Goal: Task Accomplishment & Management: Complete application form

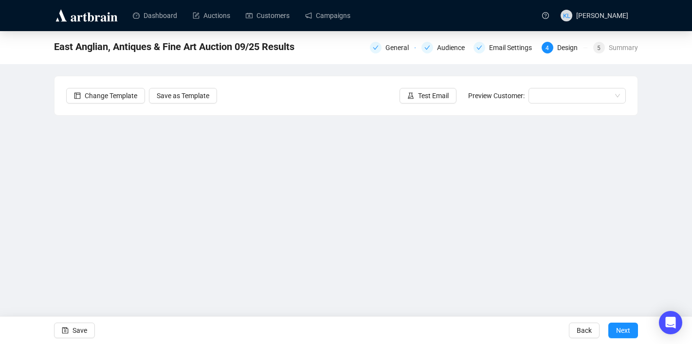
scroll to position [18, 0]
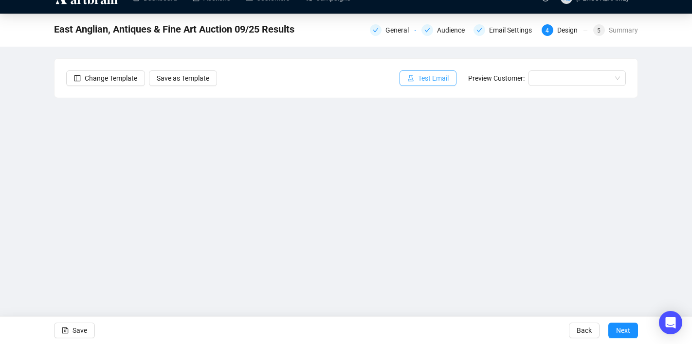
click at [418, 80] on span "Test Email" at bounding box center [433, 78] width 31 height 11
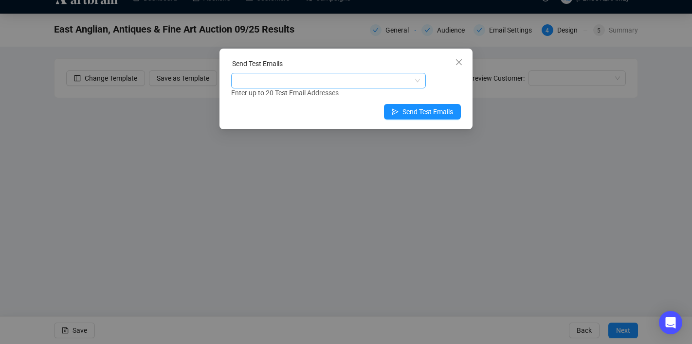
click at [354, 83] on div at bounding box center [323, 81] width 180 height 14
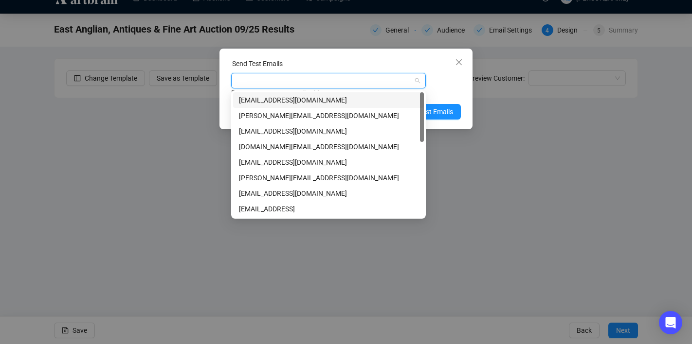
click at [341, 98] on div "[EMAIL_ADDRESS][DOMAIN_NAME]" at bounding box center [328, 100] width 179 height 11
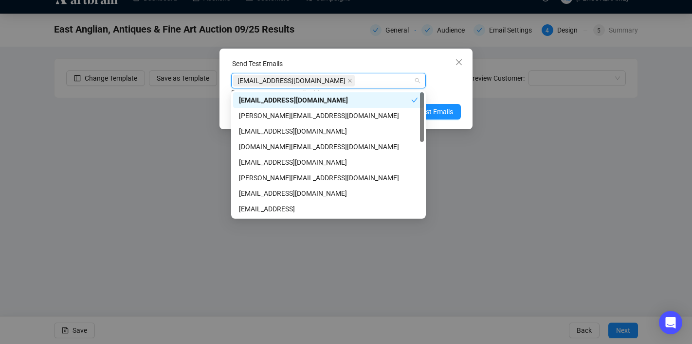
click at [433, 89] on div "Enter up to 20 Test Email Addresses" at bounding box center [346, 93] width 230 height 11
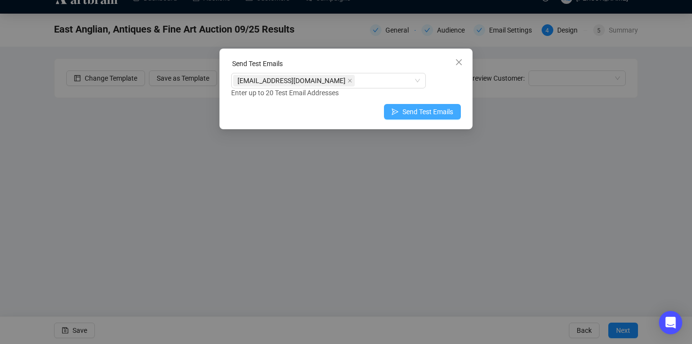
click at [430, 108] on span "Send Test Emails" at bounding box center [427, 112] width 51 height 11
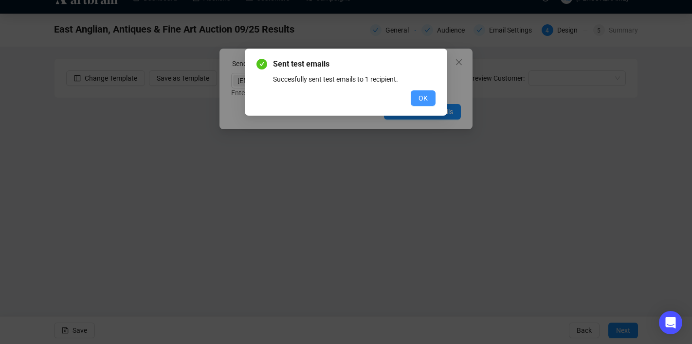
click at [418, 97] on span "OK" at bounding box center [422, 98] width 9 height 11
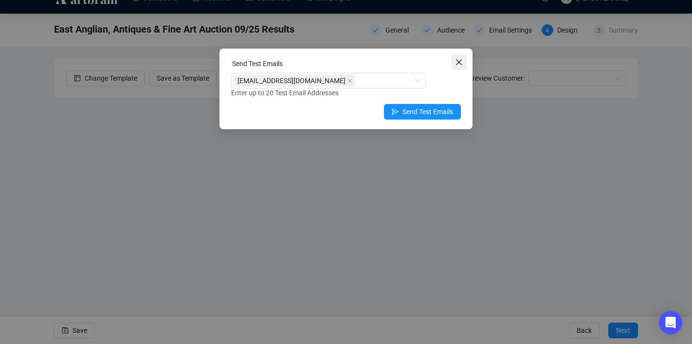
click at [459, 64] on icon "close" at bounding box center [459, 62] width 8 height 8
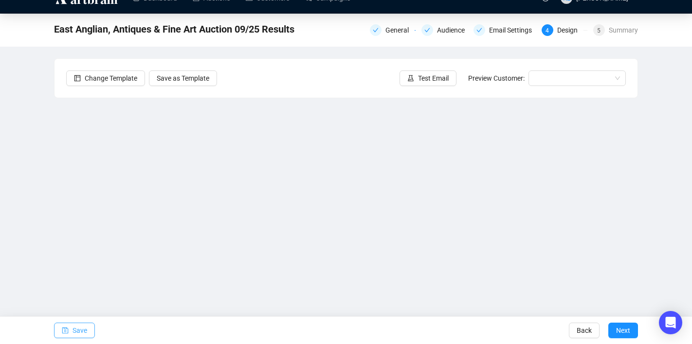
click at [78, 327] on span "Save" at bounding box center [79, 330] width 15 height 27
click at [88, 330] on button "Save" at bounding box center [74, 331] width 41 height 16
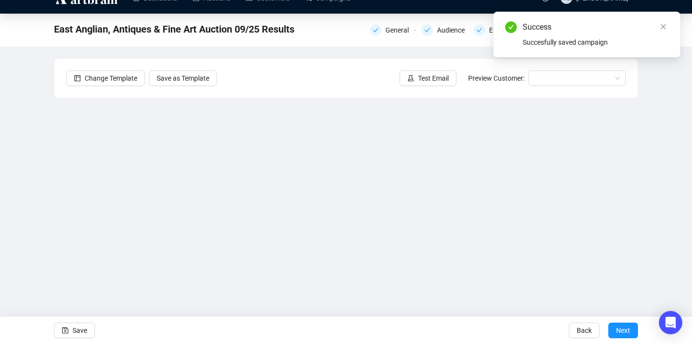
click at [604, 30] on div "Success" at bounding box center [595, 27] width 146 height 12
click at [661, 27] on icon "close" at bounding box center [663, 26] width 7 height 7
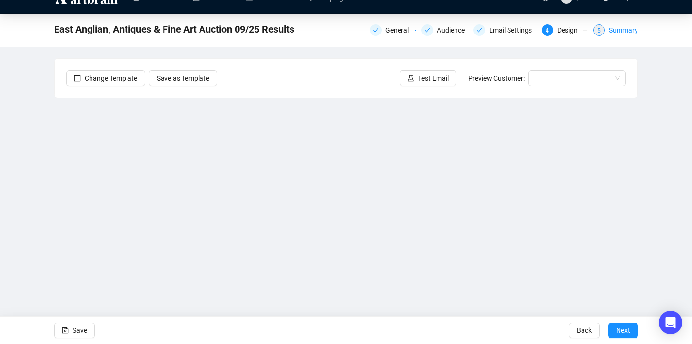
click at [604, 30] on div "5" at bounding box center [599, 30] width 12 height 12
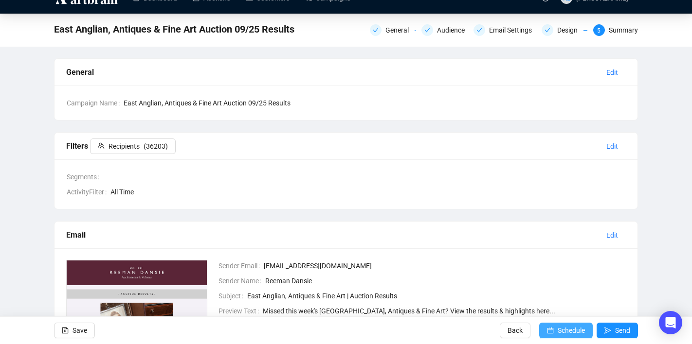
click at [549, 327] on icon "calendar" at bounding box center [550, 330] width 7 height 7
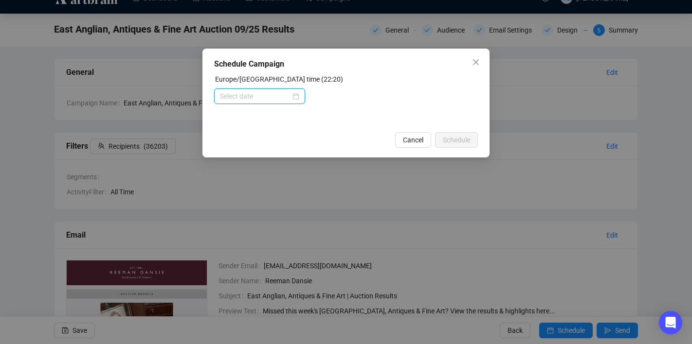
click at [278, 95] on input at bounding box center [255, 96] width 71 height 11
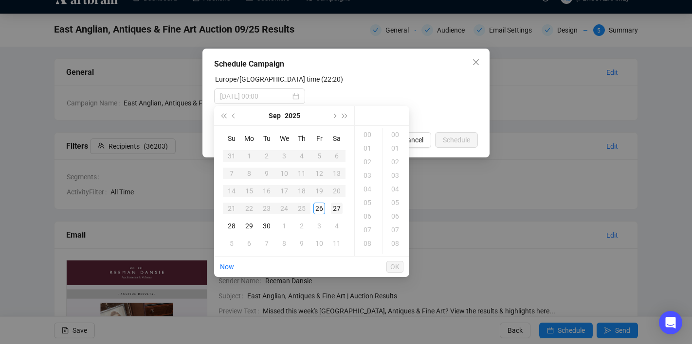
click at [334, 208] on div "27" at bounding box center [337, 209] width 12 height 12
click at [369, 217] on div "08" at bounding box center [368, 216] width 23 height 14
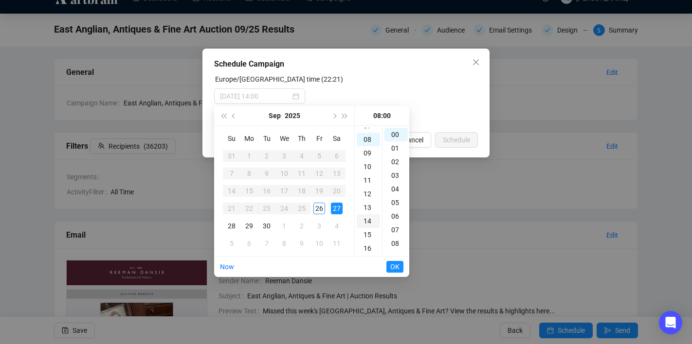
scroll to position [109, 0]
type input "[DATE] 08:00"
click at [395, 270] on span "OK" at bounding box center [394, 267] width 9 height 18
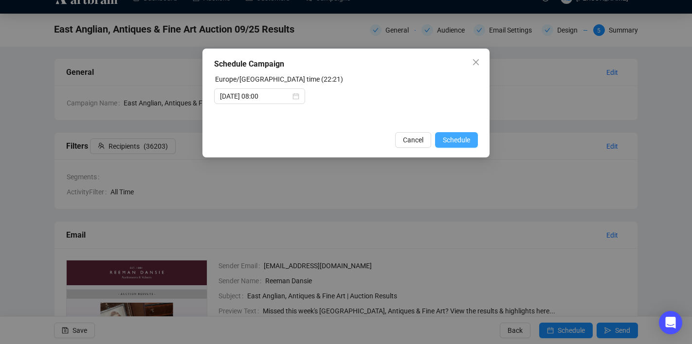
click at [452, 141] on span "Schedule" at bounding box center [456, 140] width 27 height 11
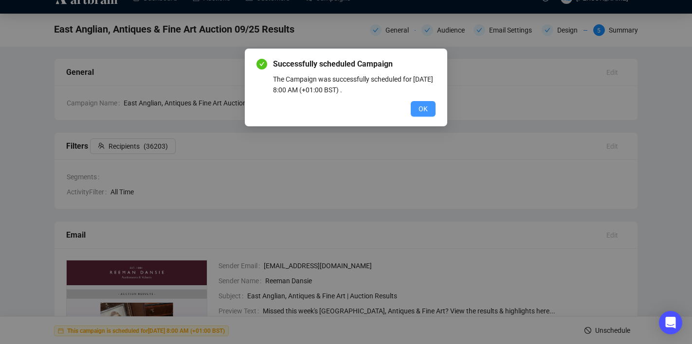
click at [420, 106] on span "OK" at bounding box center [422, 109] width 9 height 11
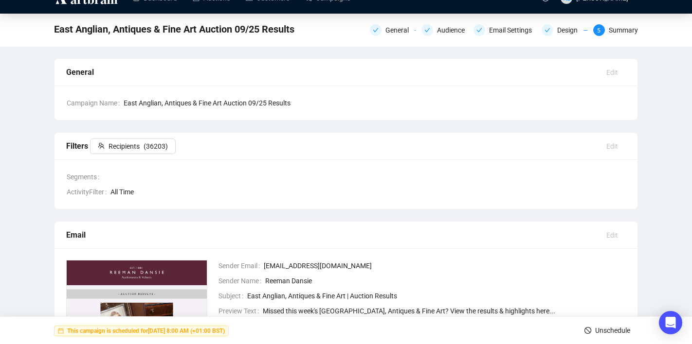
scroll to position [0, 0]
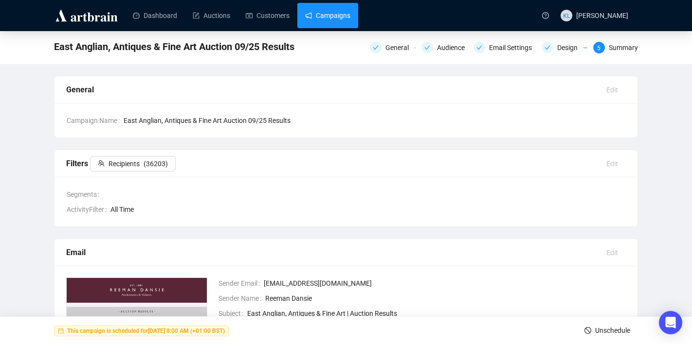
click at [333, 13] on link "Campaigns" at bounding box center [327, 15] width 45 height 25
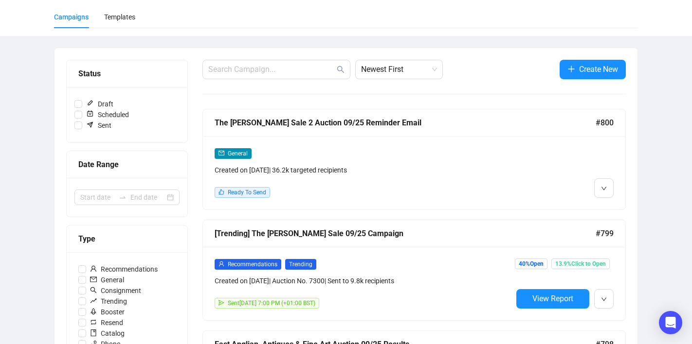
scroll to position [92, 0]
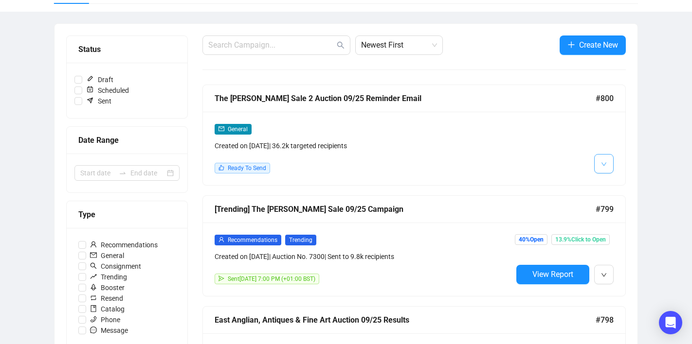
click at [601, 162] on icon "down" at bounding box center [604, 164] width 6 height 6
click at [602, 181] on img at bounding box center [606, 185] width 8 height 8
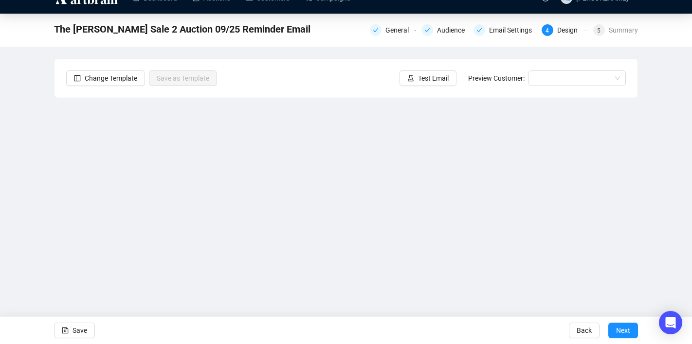
scroll to position [18, 0]
click at [429, 75] on span "Test Email" at bounding box center [433, 78] width 31 height 11
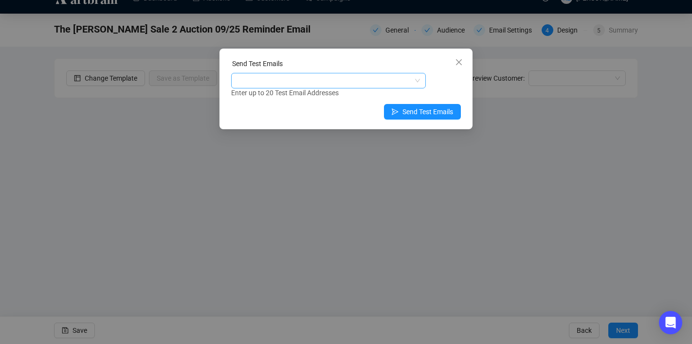
click at [380, 81] on div at bounding box center [323, 81] width 180 height 14
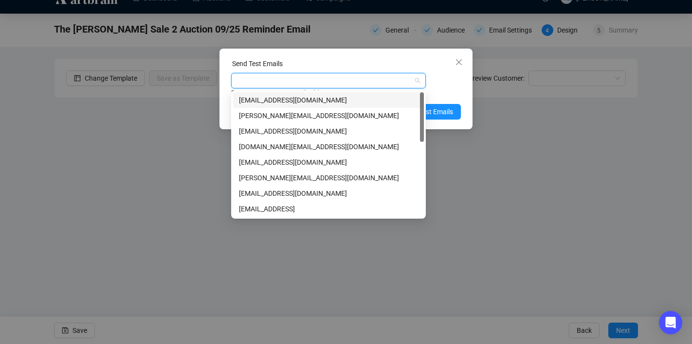
click at [352, 101] on div "[EMAIL_ADDRESS][DOMAIN_NAME]" at bounding box center [328, 100] width 179 height 11
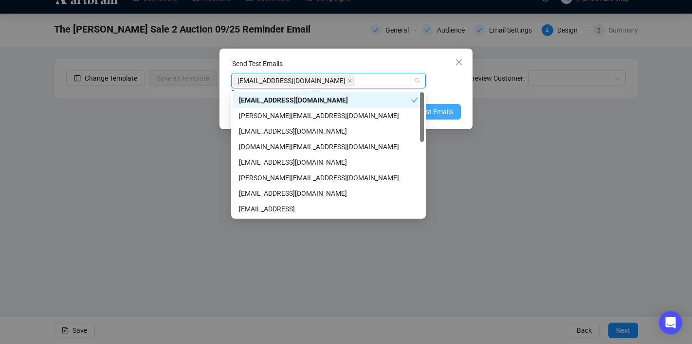
click at [435, 111] on span "Send Test Emails" at bounding box center [427, 112] width 51 height 11
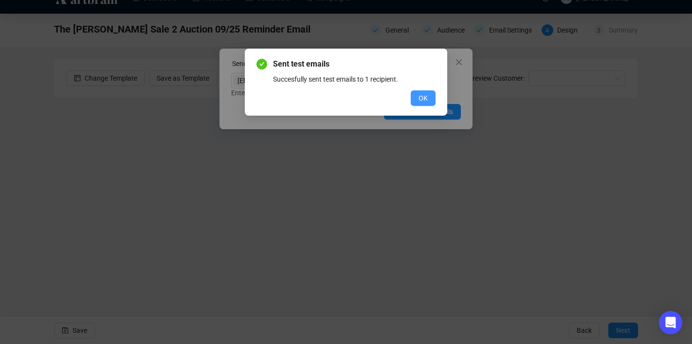
click at [416, 97] on button "OK" at bounding box center [422, 98] width 25 height 16
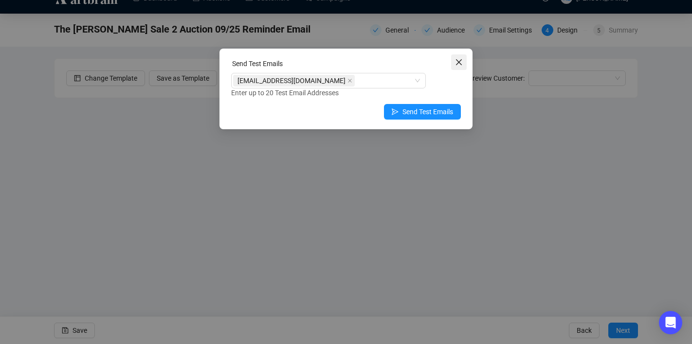
click at [453, 59] on span "Close" at bounding box center [459, 62] width 16 height 8
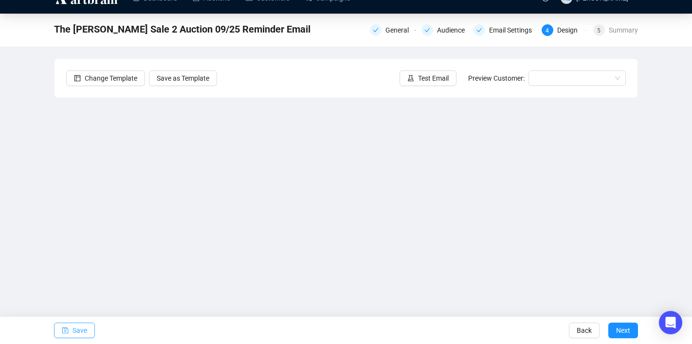
click at [87, 331] on span "Save" at bounding box center [79, 330] width 15 height 27
click at [608, 29] on div "Summary" at bounding box center [622, 30] width 29 height 12
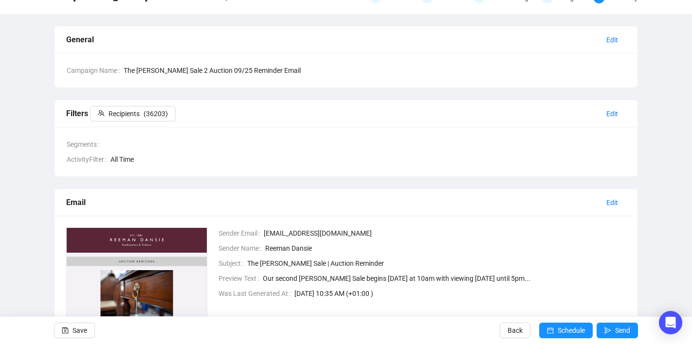
scroll to position [51, 0]
click at [551, 331] on button "Schedule" at bounding box center [566, 331] width 54 height 16
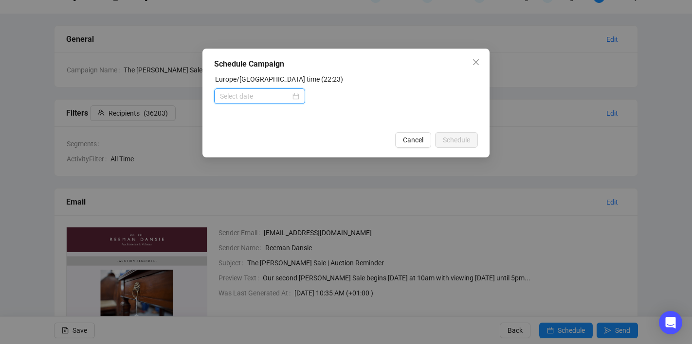
click at [282, 94] on input at bounding box center [255, 96] width 71 height 11
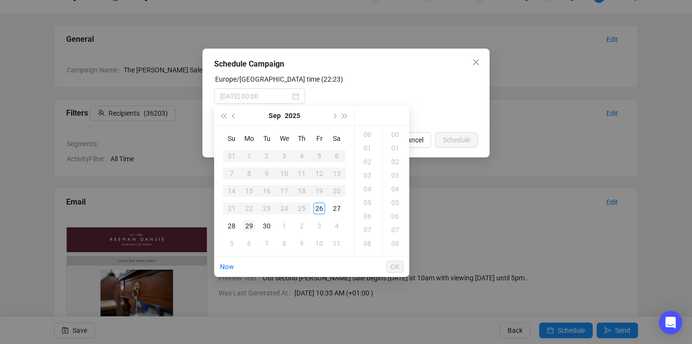
click at [245, 223] on div "29" at bounding box center [249, 226] width 12 height 12
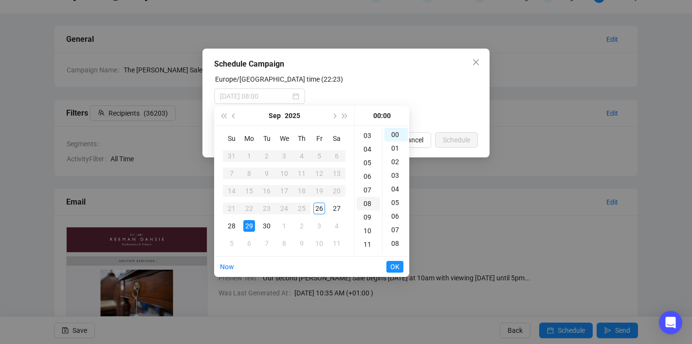
click at [365, 202] on div "08" at bounding box center [368, 204] width 23 height 14
type input "[DATE] 08:00"
click at [391, 263] on span "OK" at bounding box center [394, 267] width 9 height 18
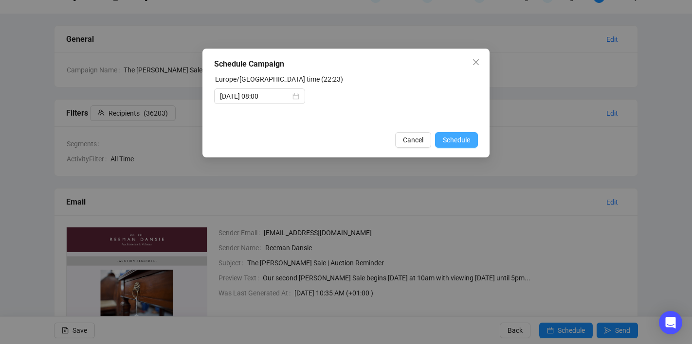
click at [450, 136] on span "Schedule" at bounding box center [456, 140] width 27 height 11
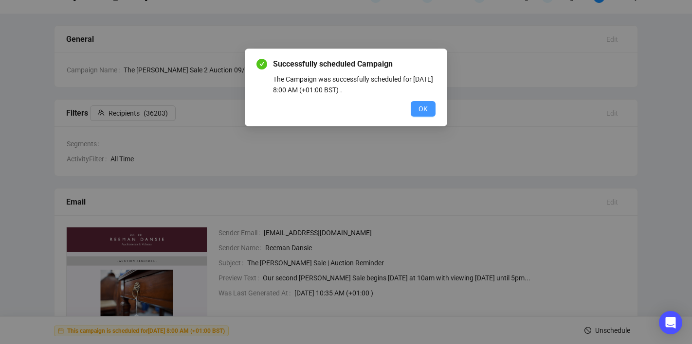
click at [425, 110] on span "OK" at bounding box center [422, 109] width 9 height 11
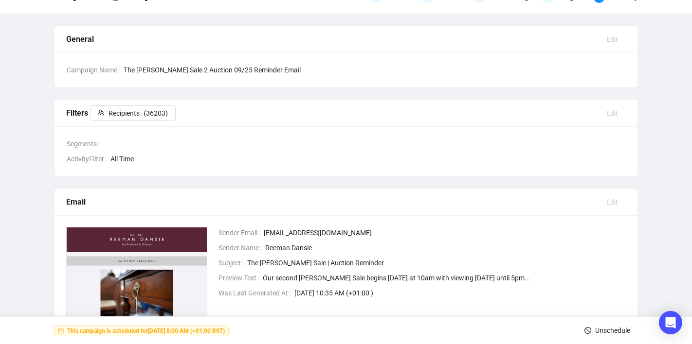
scroll to position [0, 0]
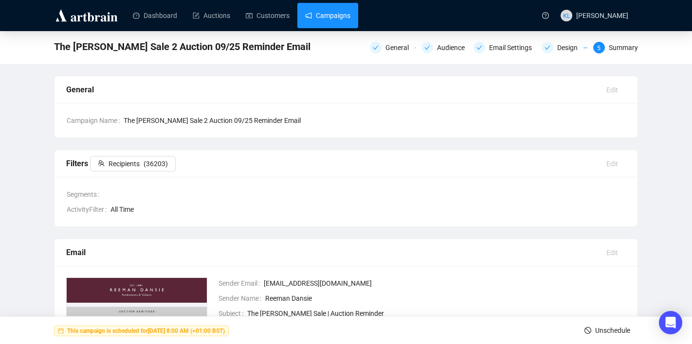
click at [327, 17] on link "Campaigns" at bounding box center [327, 15] width 45 height 25
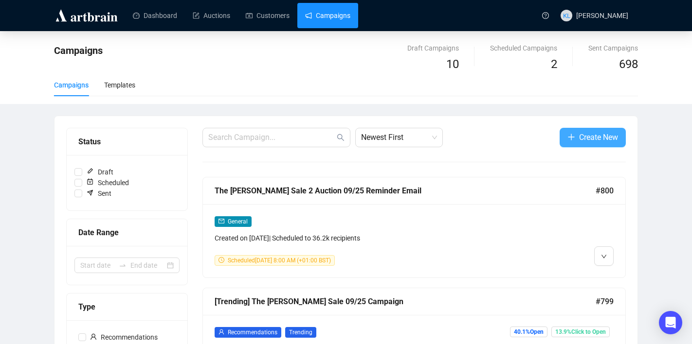
click at [559, 138] on button "Create New" at bounding box center [592, 137] width 66 height 19
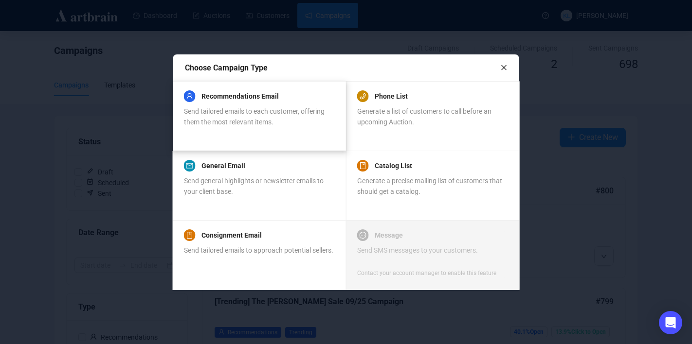
click at [291, 115] on span "Send tailored emails to each customer, offering them the most relevant items." at bounding box center [254, 116] width 141 height 18
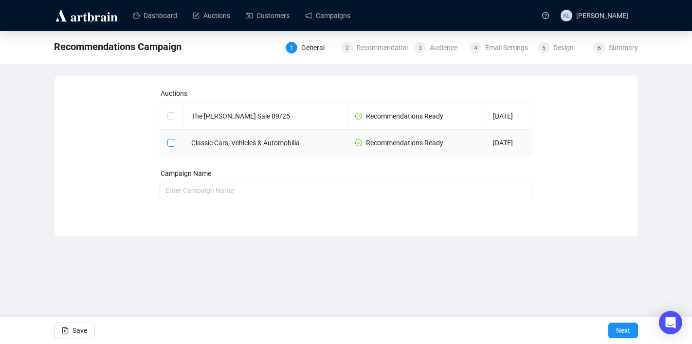
click at [174, 145] on input "checkbox" at bounding box center [170, 142] width 7 height 7
checkbox input "true"
type input "Classic Cars, Vehicles & Automobilia Campaign"
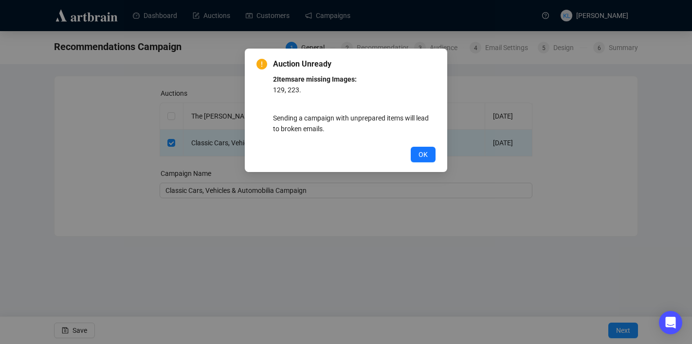
click at [422, 150] on span "OK" at bounding box center [422, 154] width 9 height 11
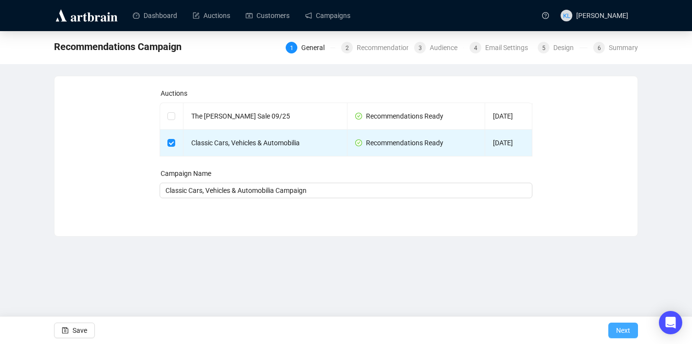
click at [616, 330] on span "Next" at bounding box center [623, 330] width 14 height 27
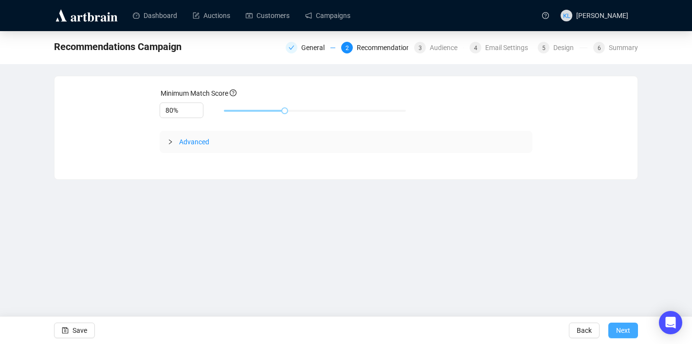
click at [616, 330] on span "Next" at bounding box center [623, 330] width 14 height 27
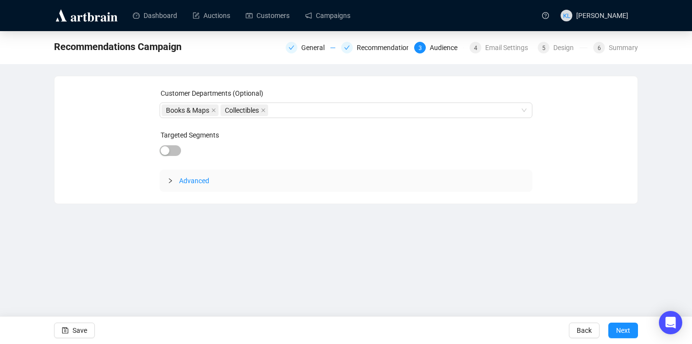
click at [616, 330] on span "Next" at bounding box center [623, 330] width 14 height 27
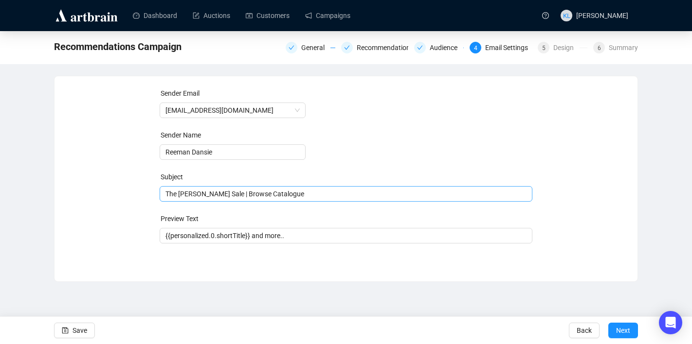
click at [321, 197] on span "The [PERSON_NAME] Sale | Browse Catalogue" at bounding box center [346, 194] width 373 height 8
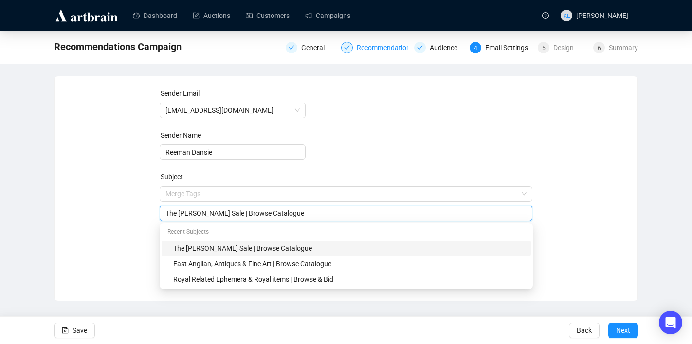
click at [366, 48] on div "Recommendations" at bounding box center [388, 48] width 63 height 12
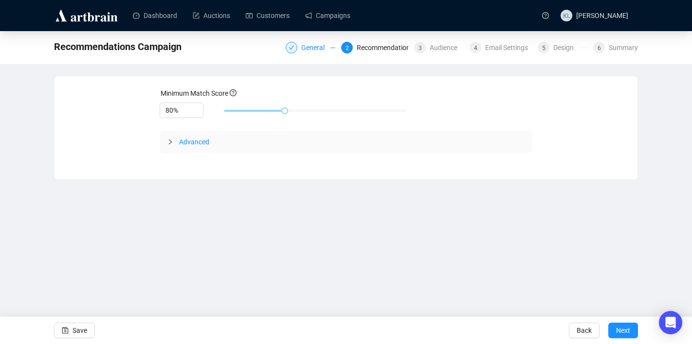
click at [309, 48] on div "General" at bounding box center [315, 48] width 29 height 12
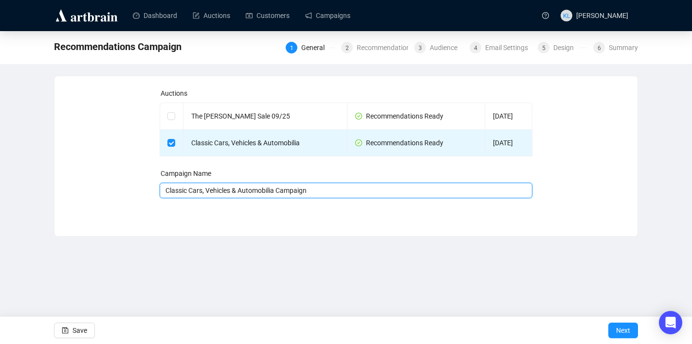
drag, startPoint x: 279, startPoint y: 191, endPoint x: 165, endPoint y: 190, distance: 113.8
click at [165, 190] on input "Classic Cars, Vehicles & Automobilia Campaign" at bounding box center [346, 191] width 373 height 16
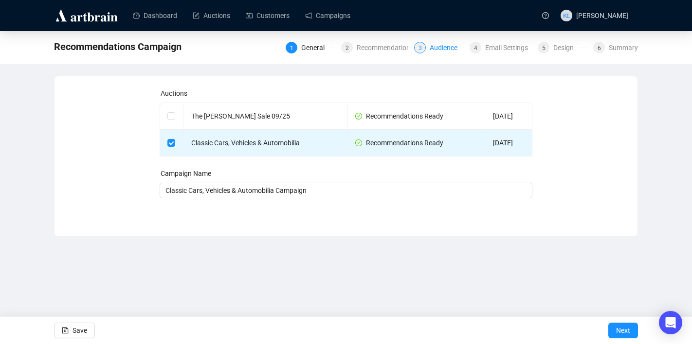
click at [439, 49] on div "Audience" at bounding box center [446, 48] width 34 height 12
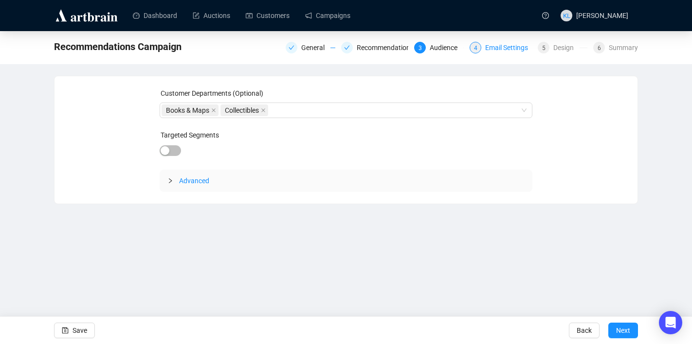
click at [498, 42] on div "Email Settings" at bounding box center [509, 48] width 49 height 12
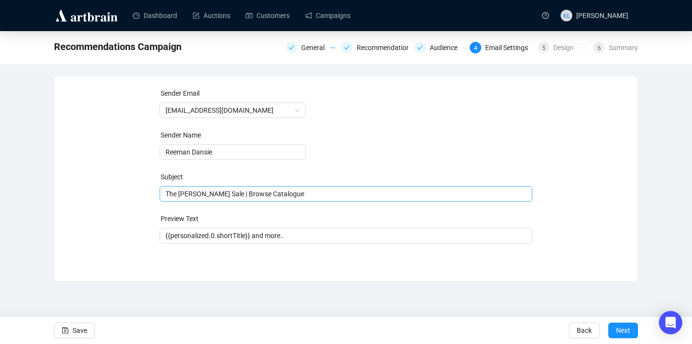
click at [226, 195] on span "The [PERSON_NAME] Sale | Browse Catalogue" at bounding box center [346, 194] width 373 height 8
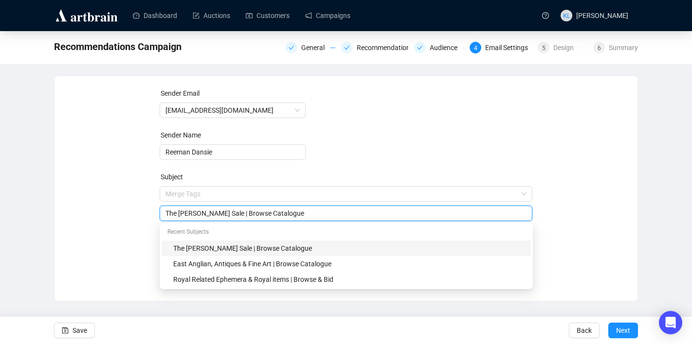
drag, startPoint x: 240, startPoint y: 216, endPoint x: 147, endPoint y: 216, distance: 92.4
click at [147, 216] on div "Sender Email [EMAIL_ADDRESS][DOMAIN_NAME] Sender Name Reeman Dansie Subject Mer…" at bounding box center [345, 181] width 559 height 187
paste input "Classic Cars, Vehicles & Automobilia"
type input "Classic Cars, Vehicles & Automobilia | Browse Catalogue"
click at [143, 217] on div "Sender Email [EMAIL_ADDRESS][DOMAIN_NAME] Sender Name Reeman Dansie Subject Mer…" at bounding box center [345, 181] width 559 height 187
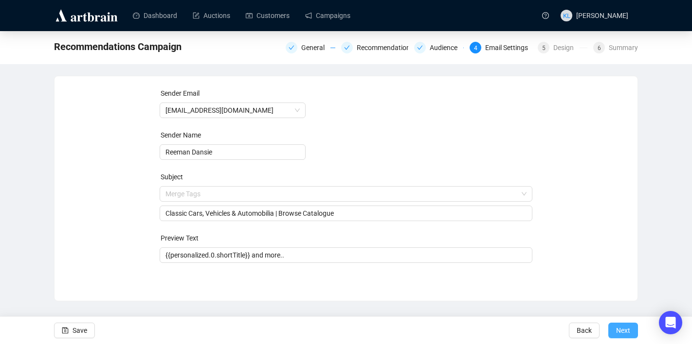
click at [616, 326] on span "Next" at bounding box center [623, 330] width 14 height 27
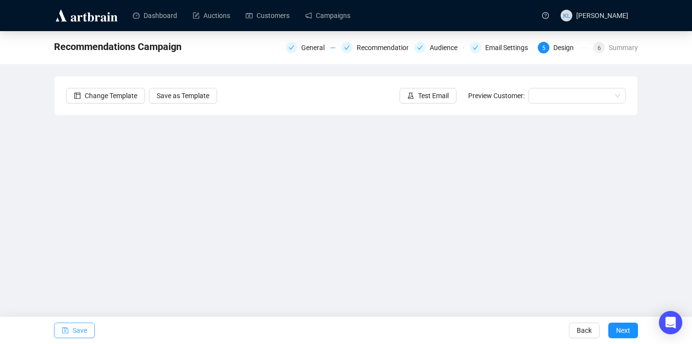
click at [74, 330] on span "Save" at bounding box center [79, 330] width 15 height 27
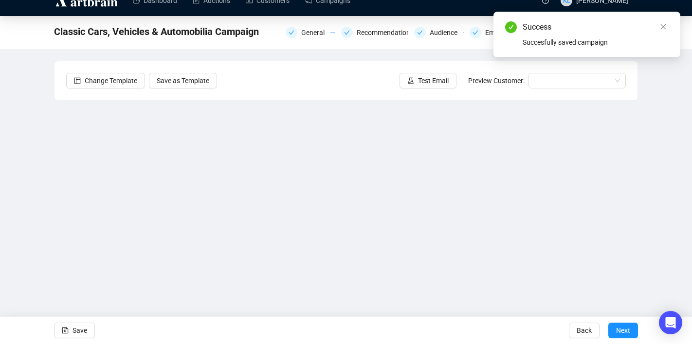
scroll to position [18, 0]
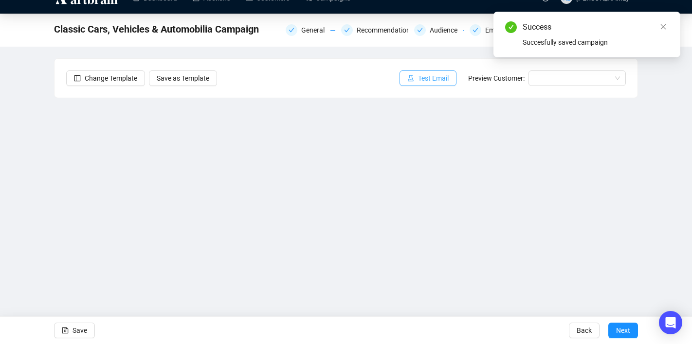
click at [428, 85] on button "Test Email" at bounding box center [427, 79] width 57 height 16
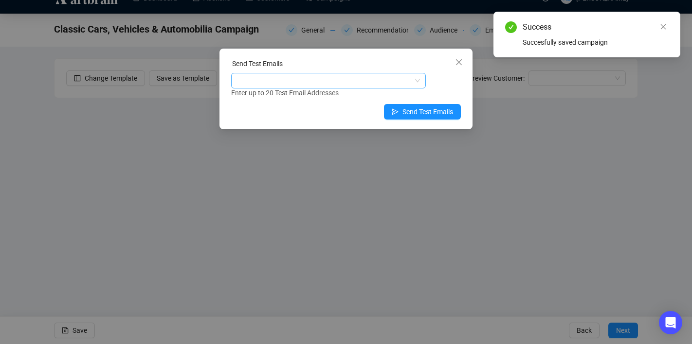
click at [344, 79] on div at bounding box center [323, 81] width 180 height 14
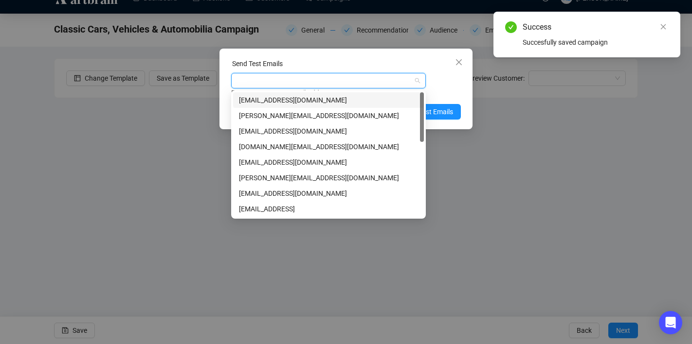
click at [333, 104] on div "[EMAIL_ADDRESS][DOMAIN_NAME]" at bounding box center [328, 100] width 179 height 11
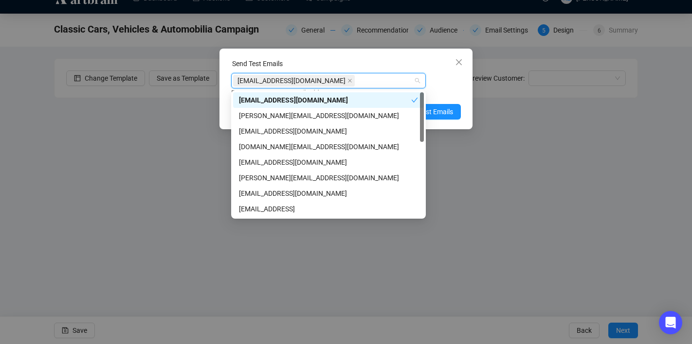
click at [429, 94] on div "Enter up to 20 Test Email Addresses" at bounding box center [346, 93] width 230 height 11
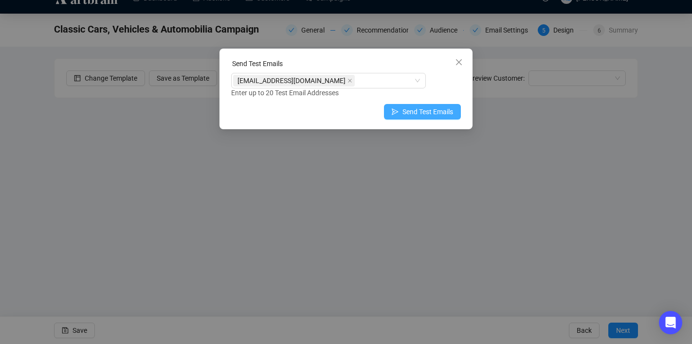
click at [429, 110] on span "Send Test Emails" at bounding box center [427, 112] width 51 height 11
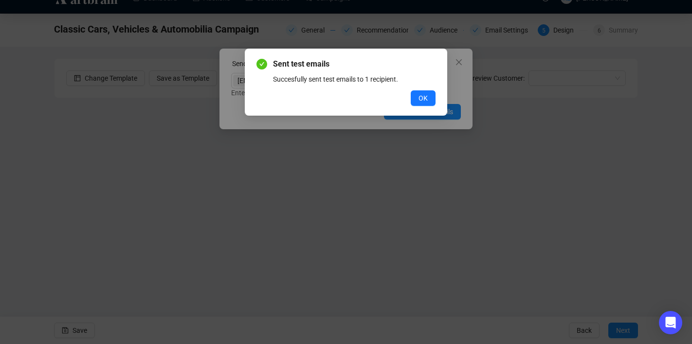
click at [425, 102] on span "OK" at bounding box center [422, 98] width 9 height 11
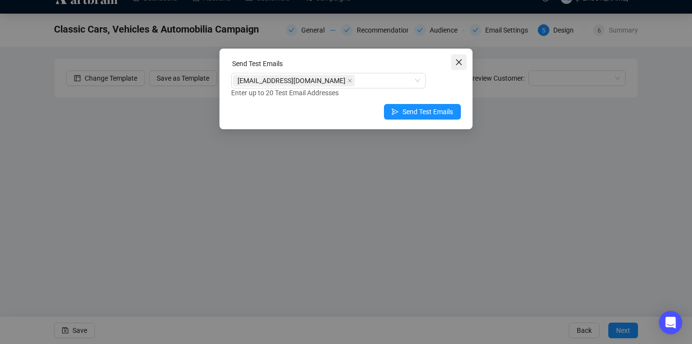
click at [461, 58] on icon "close" at bounding box center [459, 62] width 8 height 8
